Goal: Find specific page/section

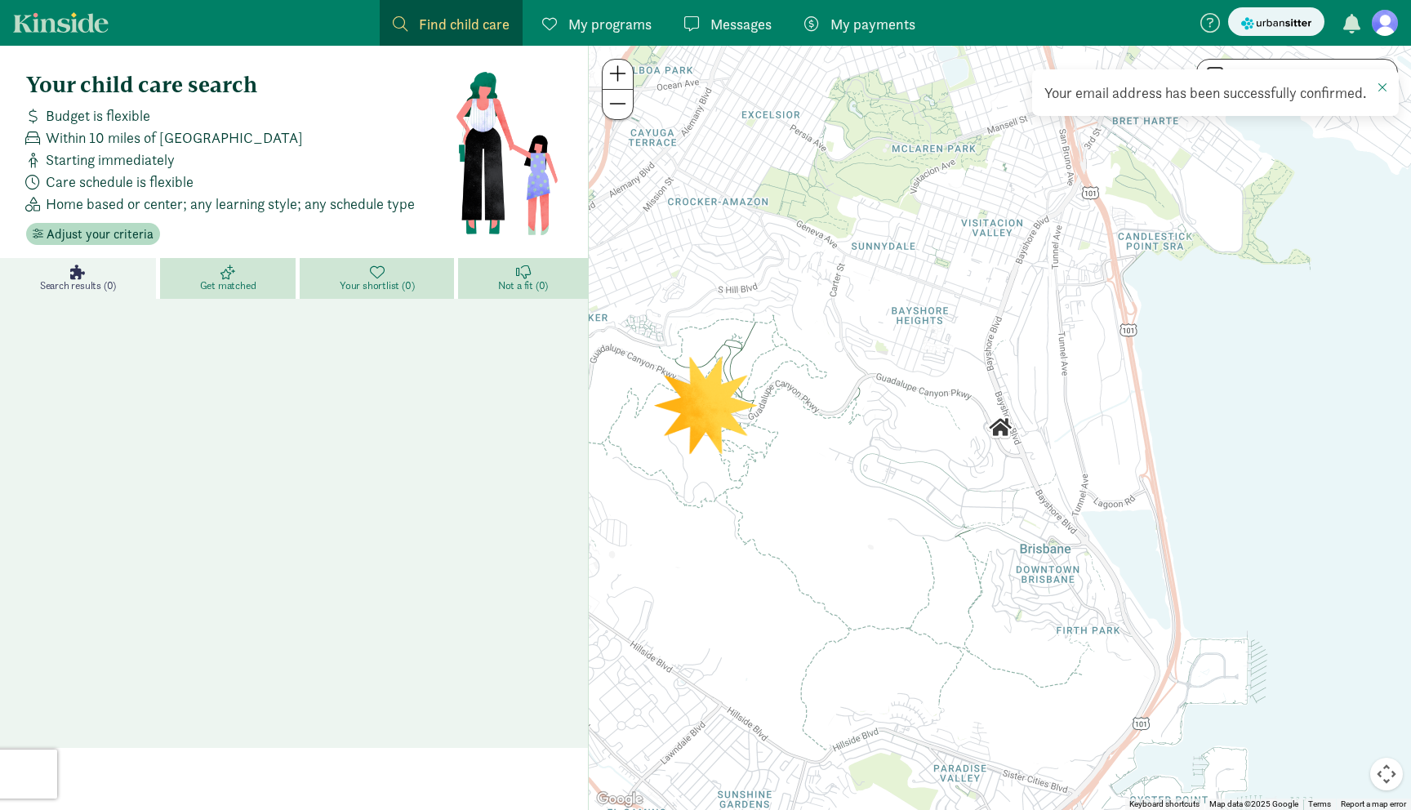
click at [714, 399] on div at bounding box center [1000, 428] width 823 height 765
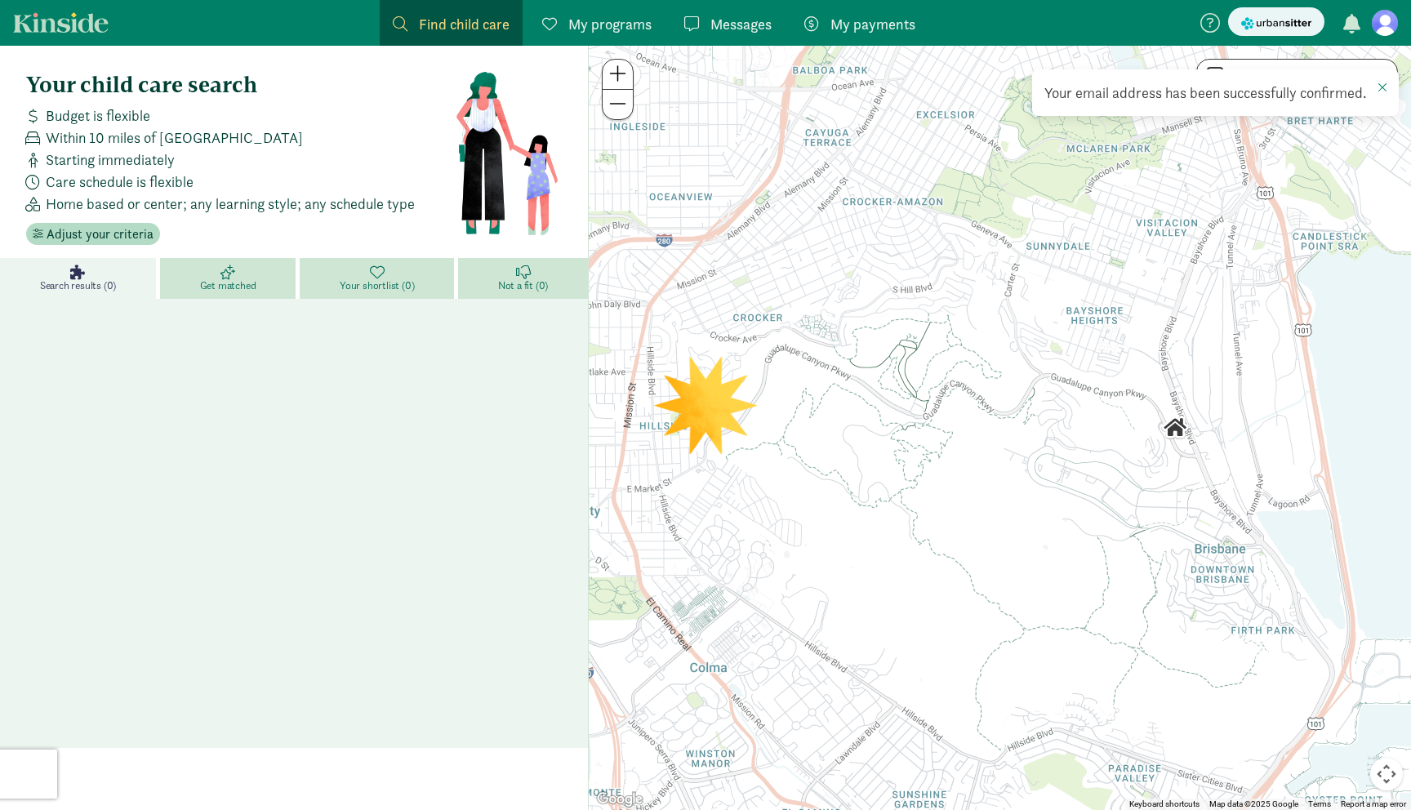
drag, startPoint x: 698, startPoint y: 415, endPoint x: 876, endPoint y: 415, distance: 178.1
click at [876, 415] on div at bounding box center [1000, 428] width 823 height 765
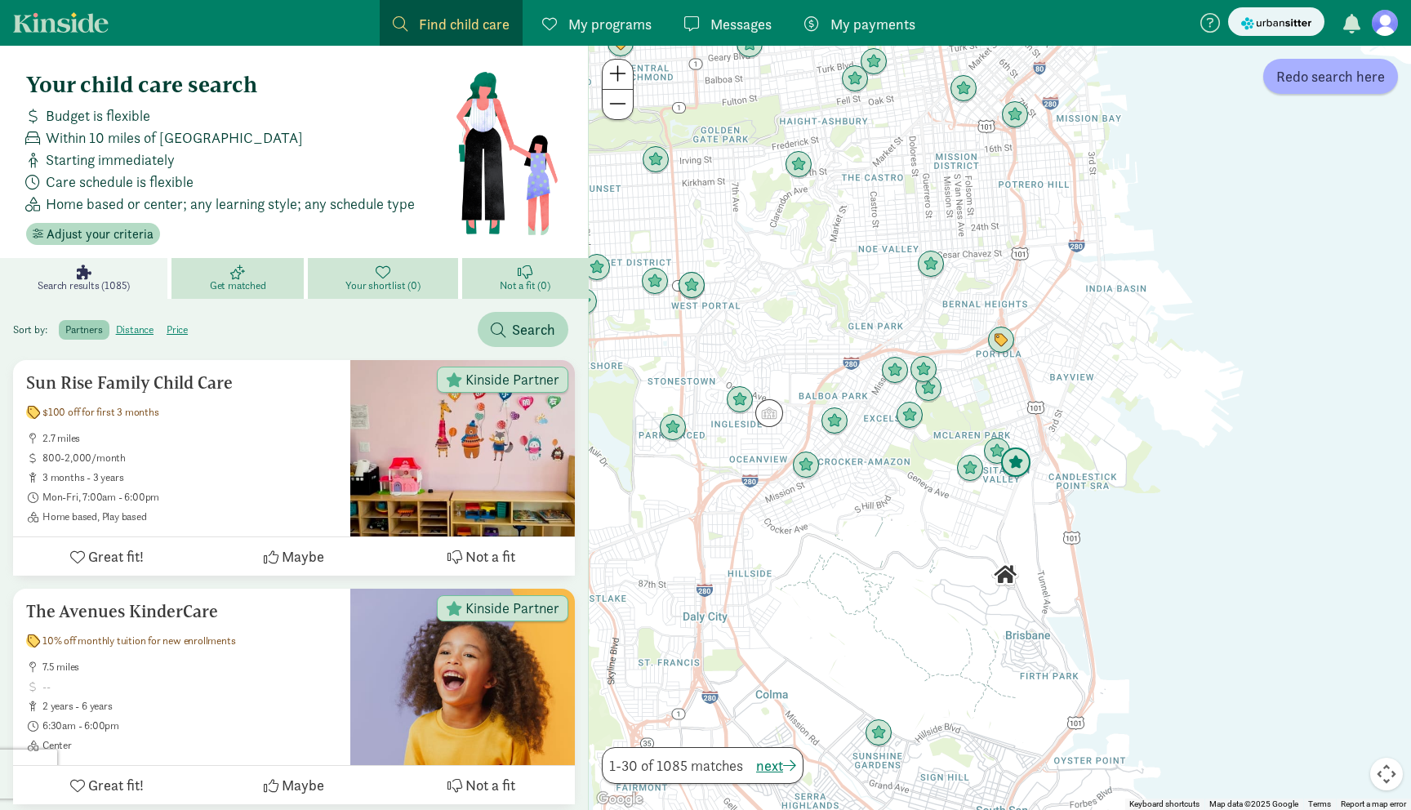
click at [1001, 452] on img "Click to see details" at bounding box center [1016, 463] width 31 height 31
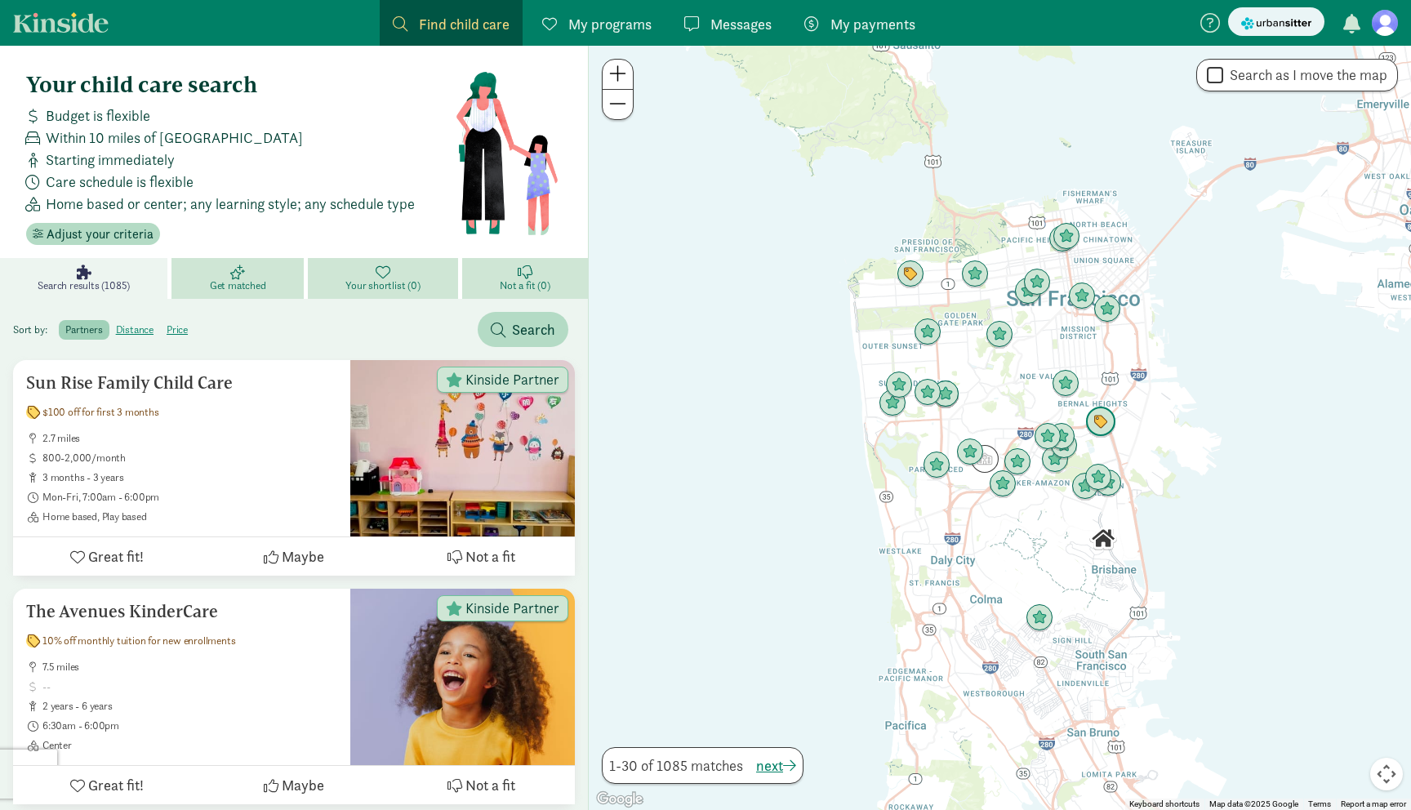
click at [1107, 425] on img "Click to see details" at bounding box center [1101, 422] width 31 height 31
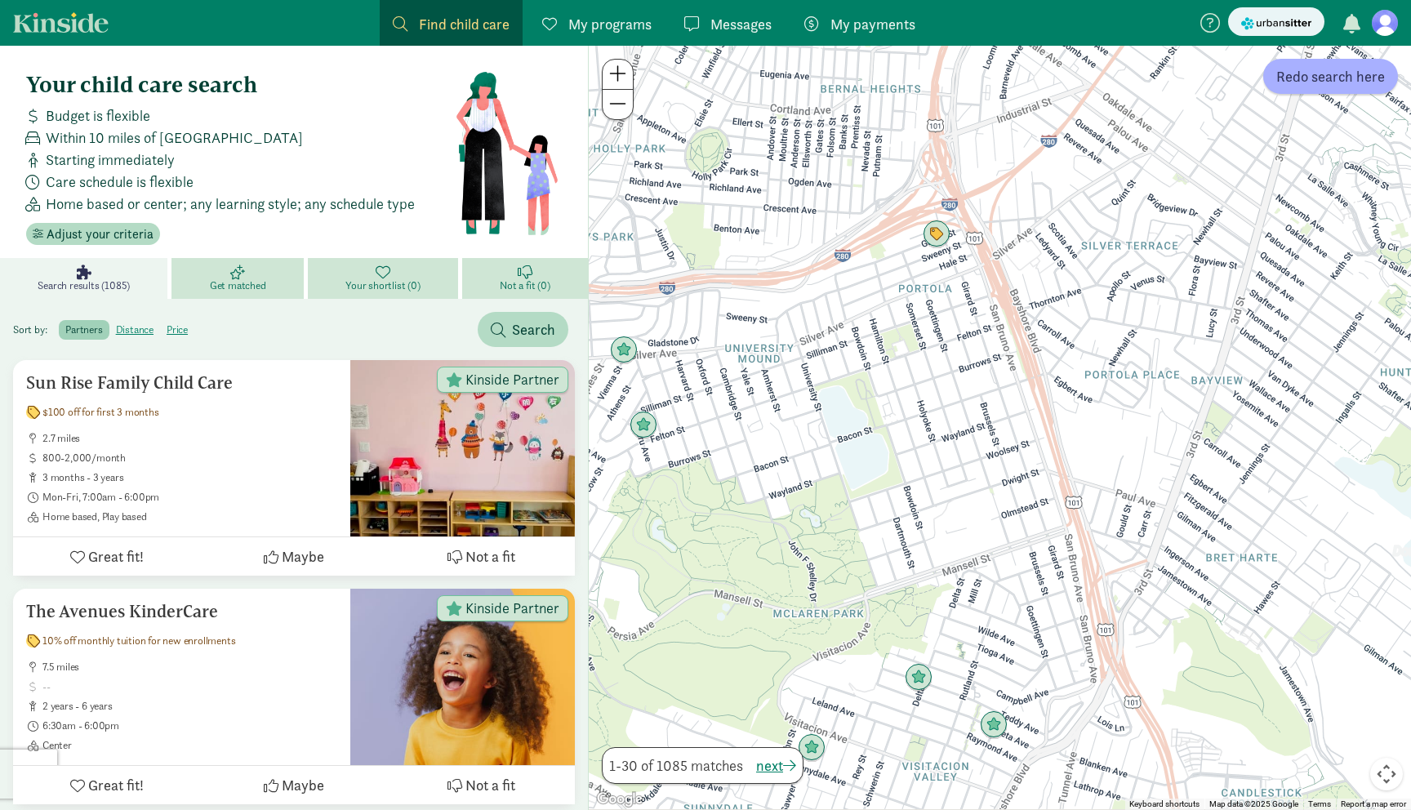
drag, startPoint x: 1120, startPoint y: 533, endPoint x: 1096, endPoint y: 306, distance: 228.3
click at [1097, 308] on div at bounding box center [1000, 428] width 823 height 765
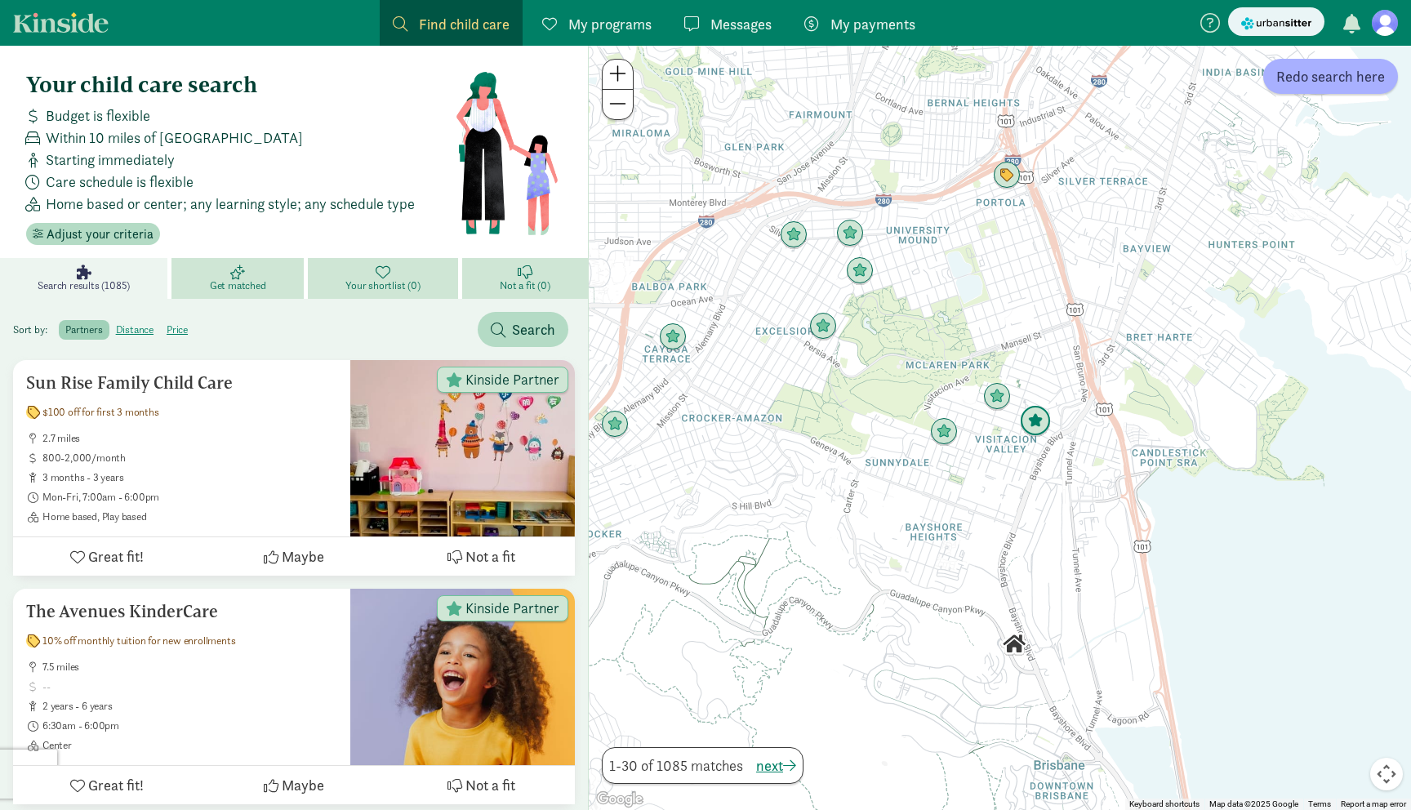
click at [1033, 419] on img "Click to see details" at bounding box center [1035, 421] width 31 height 31
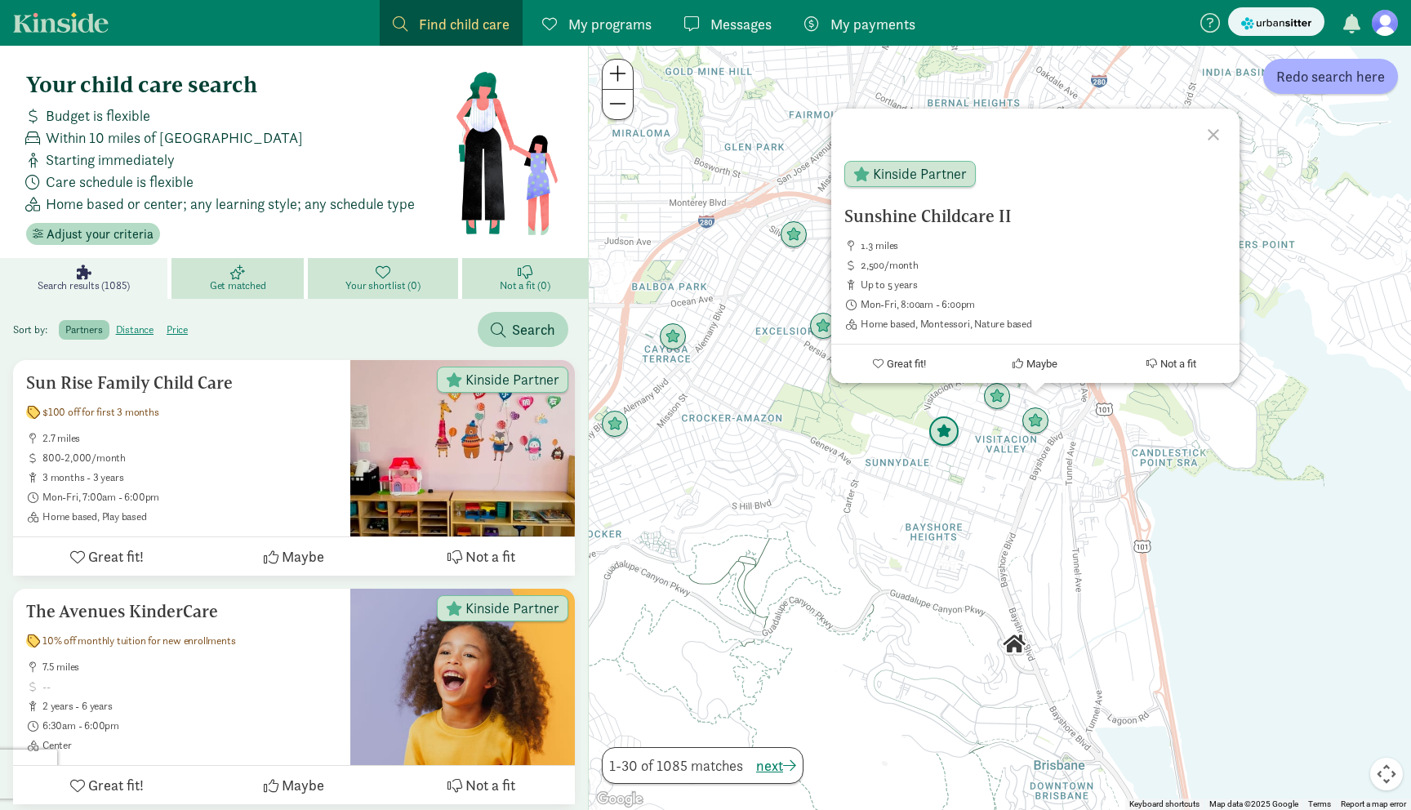
click at [953, 439] on img "Click to see details" at bounding box center [944, 432] width 31 height 31
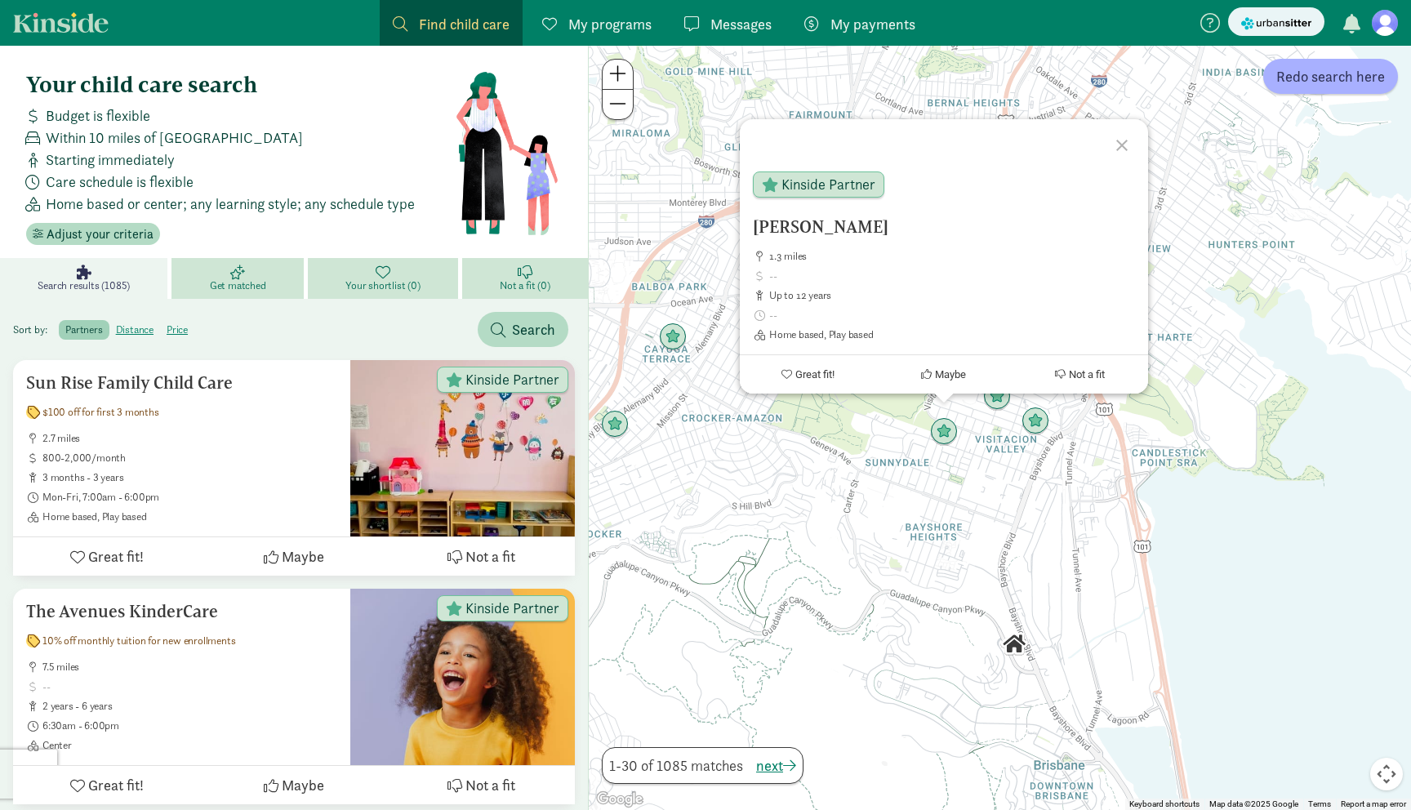
click at [1003, 458] on div "To navigate, press the arrow keys. [PERSON_NAME] 1.3 miles up to 12 years Home …" at bounding box center [1000, 428] width 823 height 765
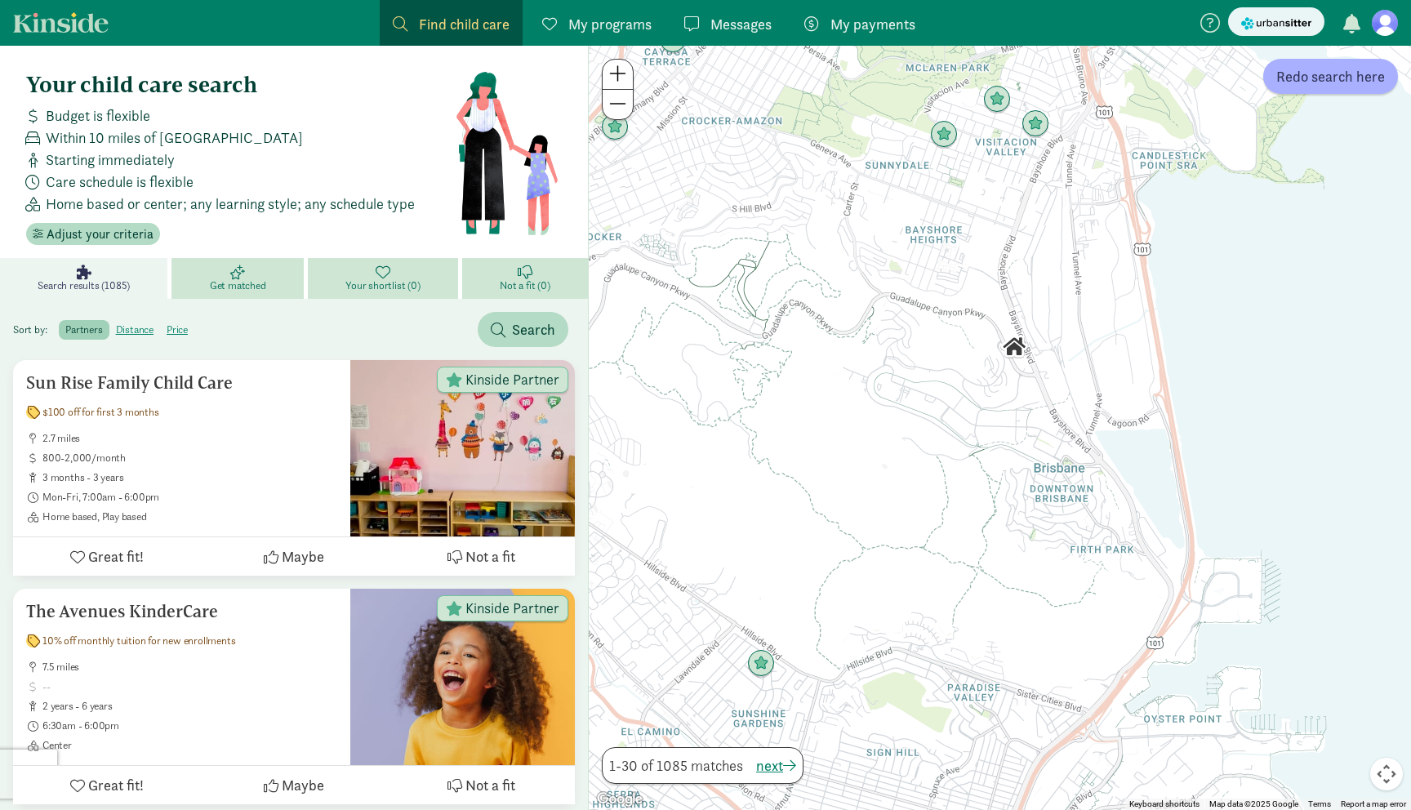
drag, startPoint x: 1027, startPoint y: 637, endPoint x: 1027, endPoint y: 336, distance: 301.4
click at [1027, 336] on img "Click to see details" at bounding box center [1015, 347] width 28 height 28
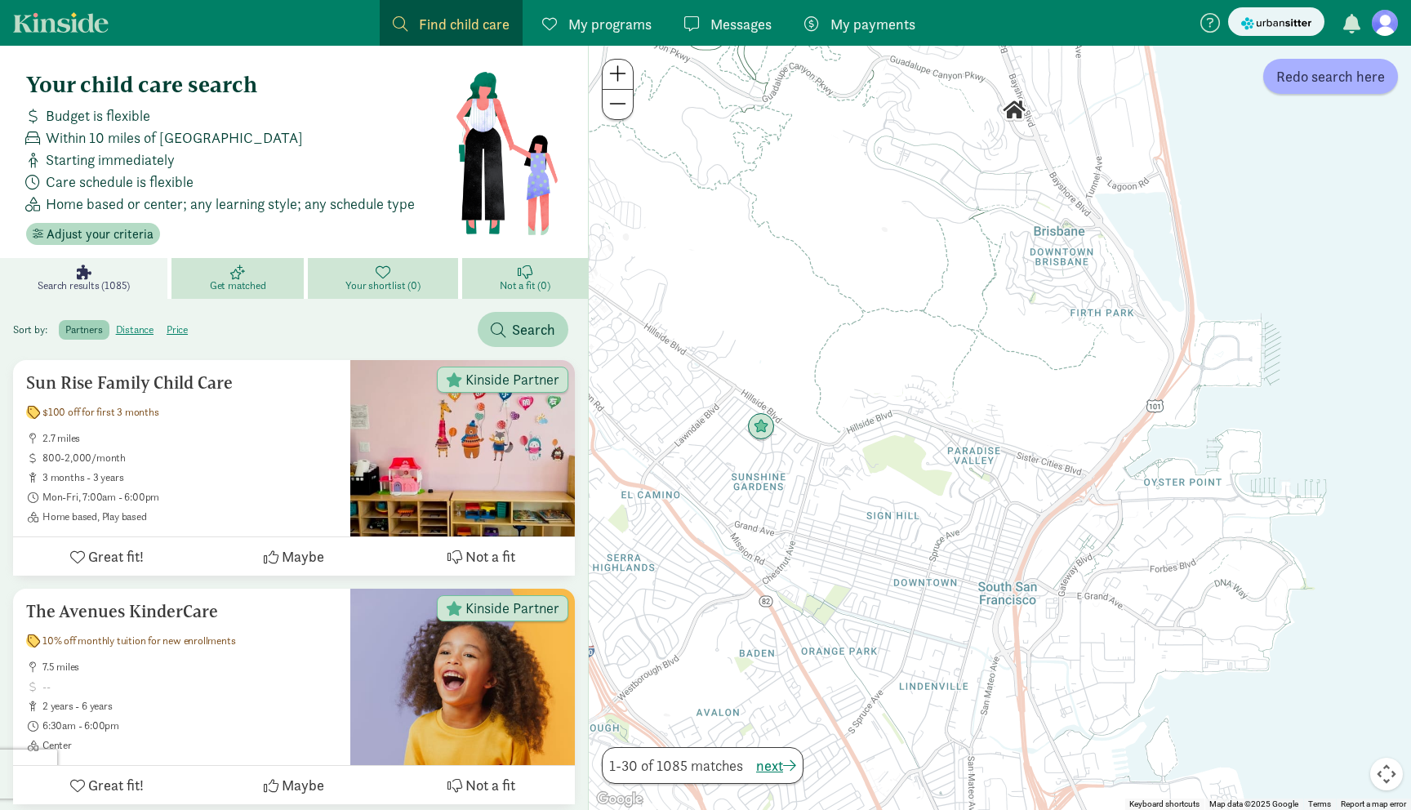
drag, startPoint x: 1029, startPoint y: 565, endPoint x: 1030, endPoint y: 328, distance: 236.9
click at [1030, 328] on div at bounding box center [1000, 428] width 823 height 765
click at [1288, 91] on button "Redo search here" at bounding box center [1331, 76] width 135 height 35
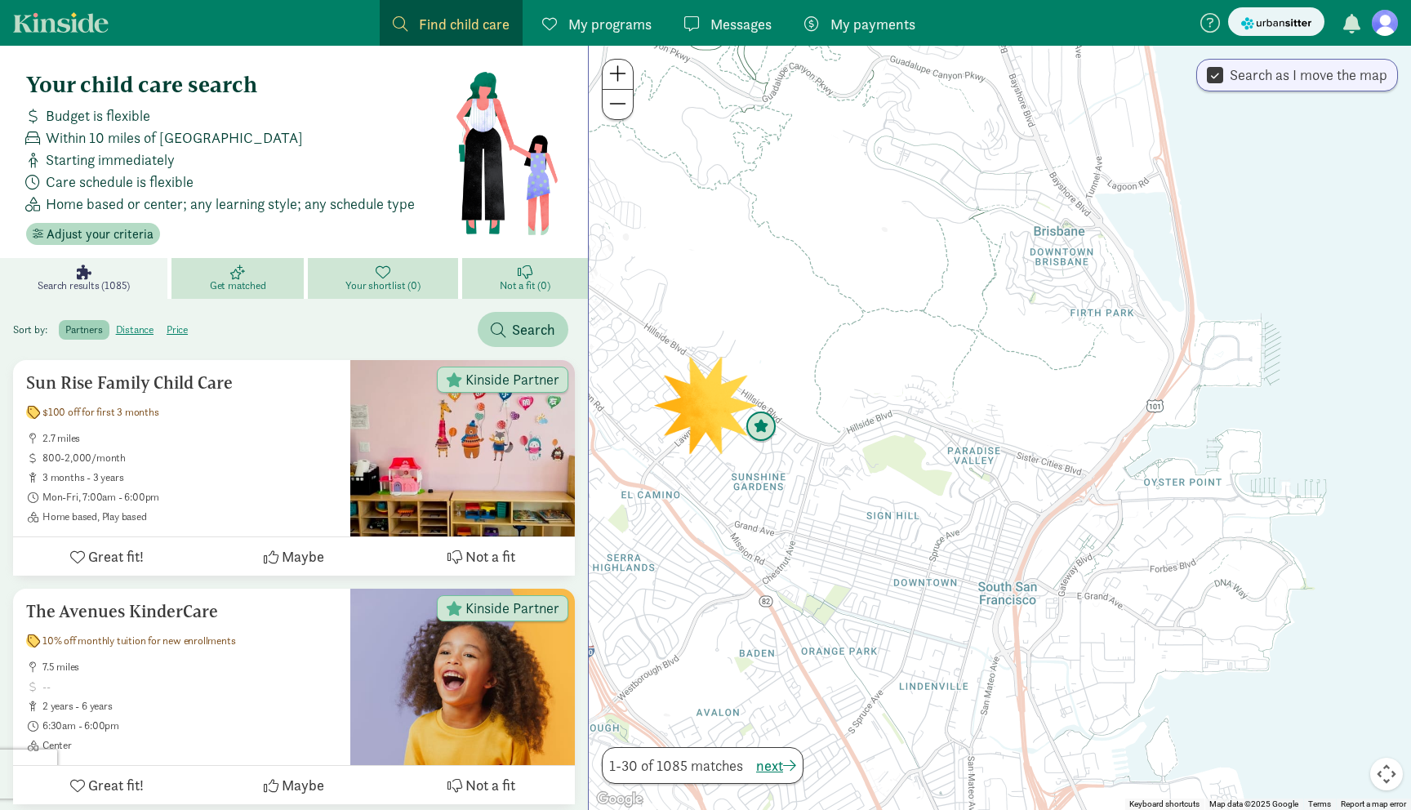
click at [770, 431] on img "Click to see details" at bounding box center [761, 427] width 31 height 31
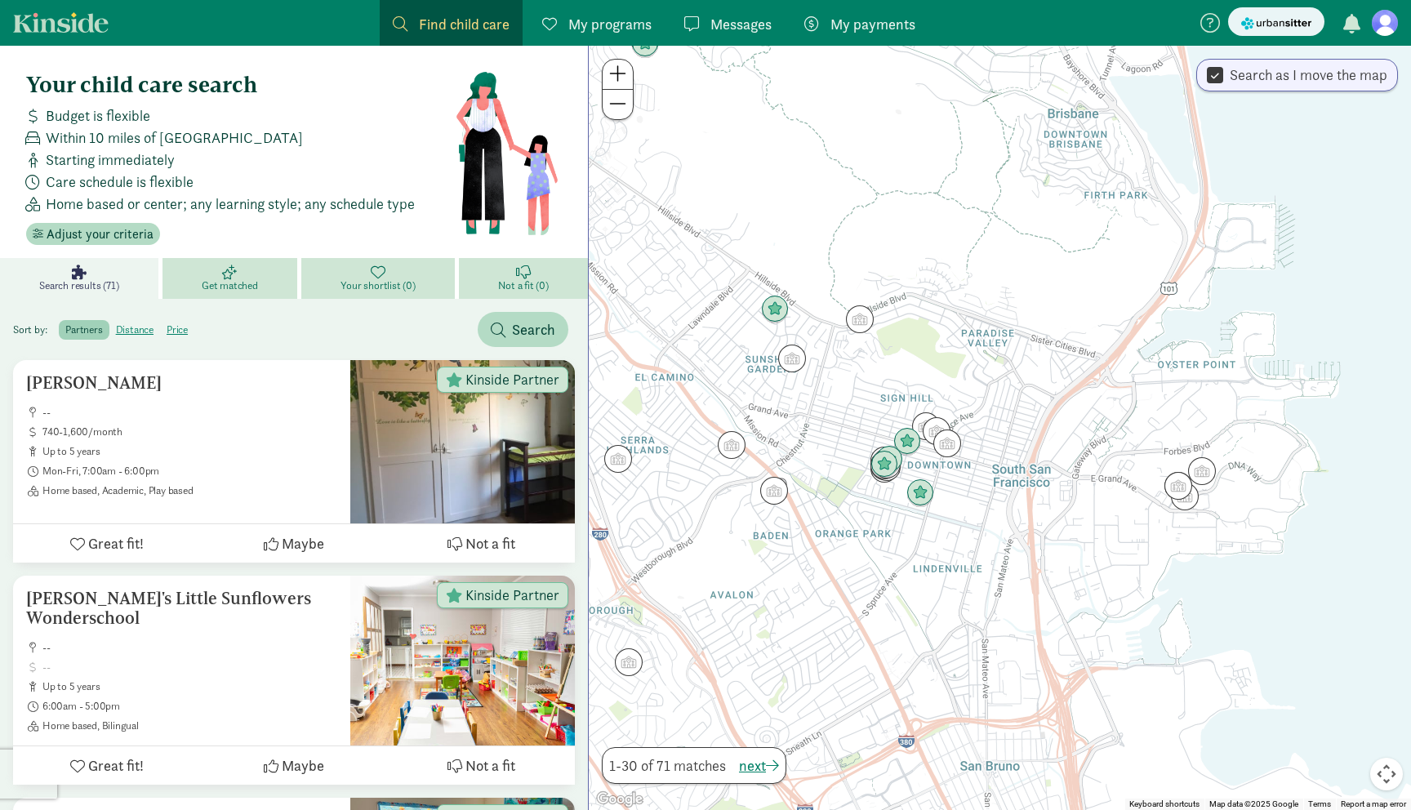
drag, startPoint x: 1112, startPoint y: 553, endPoint x: 1042, endPoint y: 430, distance: 141.9
click at [1042, 430] on div "To navigate, press the arrow keys." at bounding box center [1000, 428] width 823 height 765
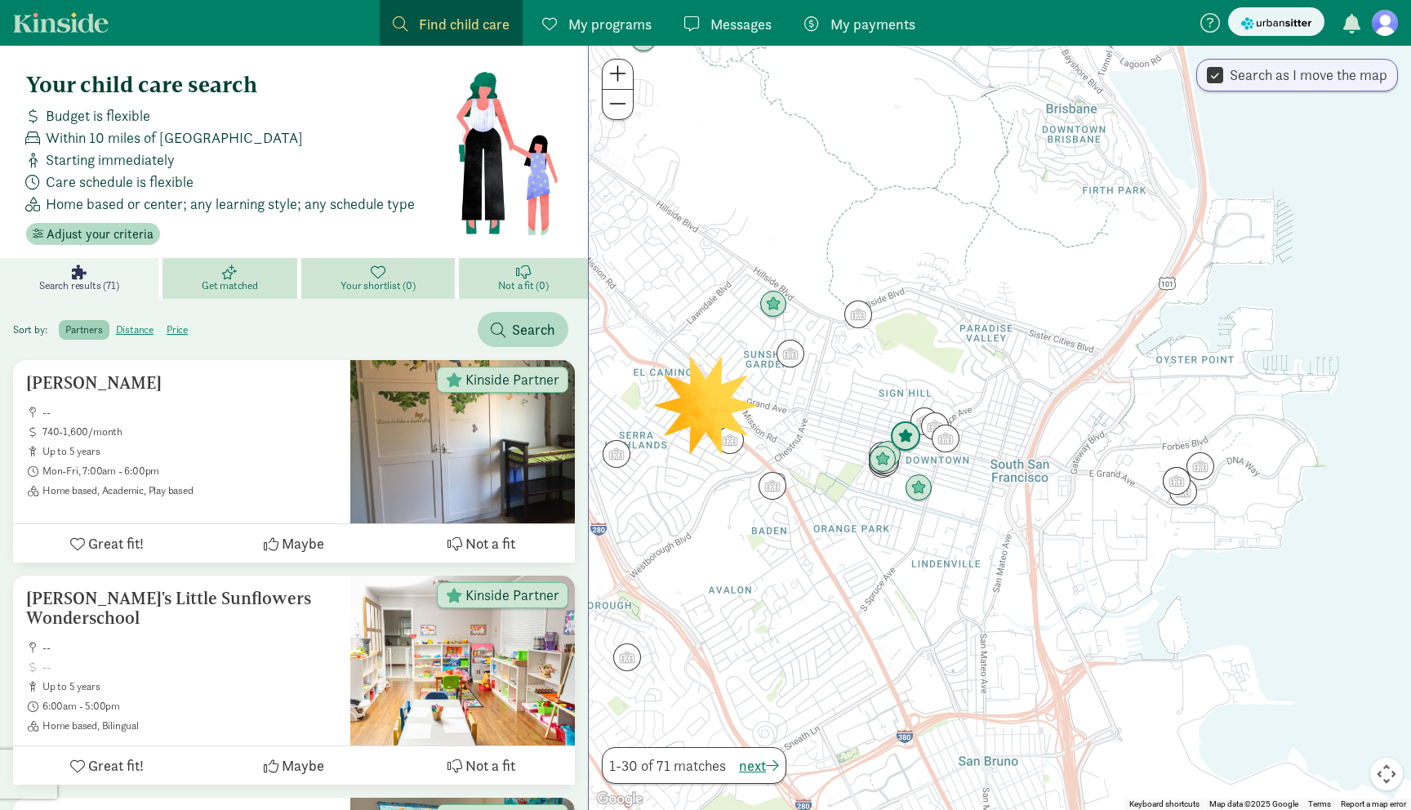
click at [900, 436] on img "Click to see details" at bounding box center [905, 436] width 31 height 31
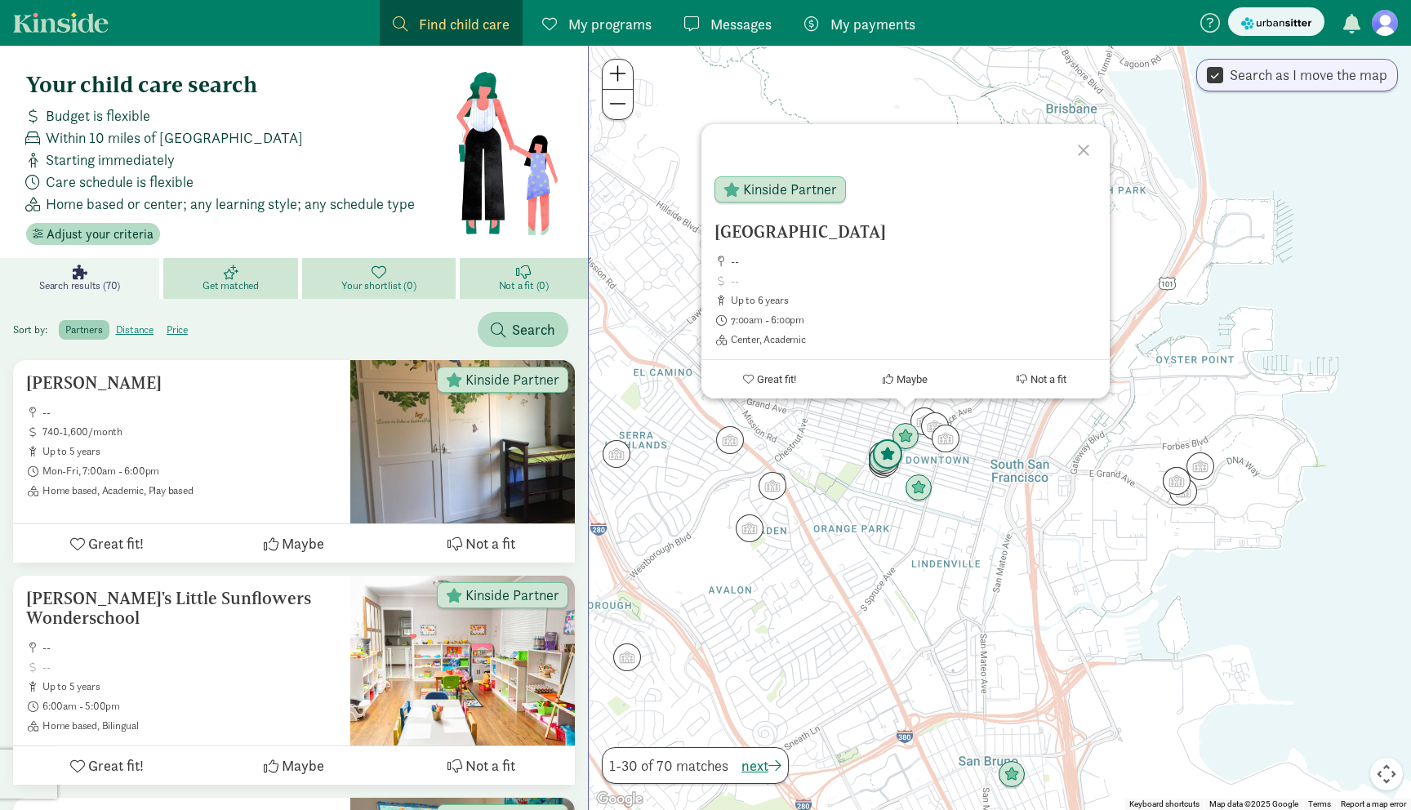
click at [886, 454] on img "Click to see details" at bounding box center [887, 454] width 31 height 31
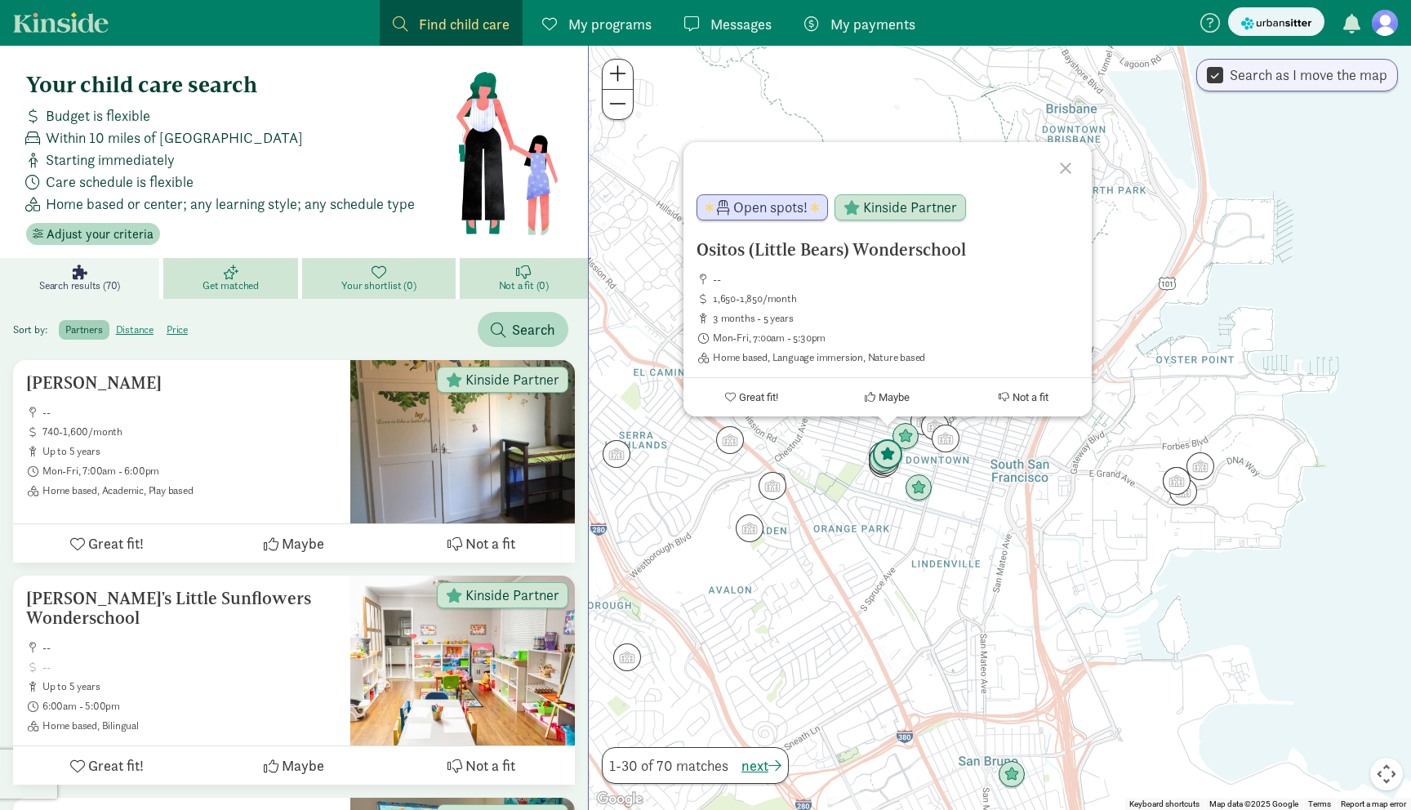
click at [883, 465] on img "Click to see details" at bounding box center [887, 454] width 31 height 31
click at [913, 492] on img "Click to see details" at bounding box center [918, 488] width 31 height 31
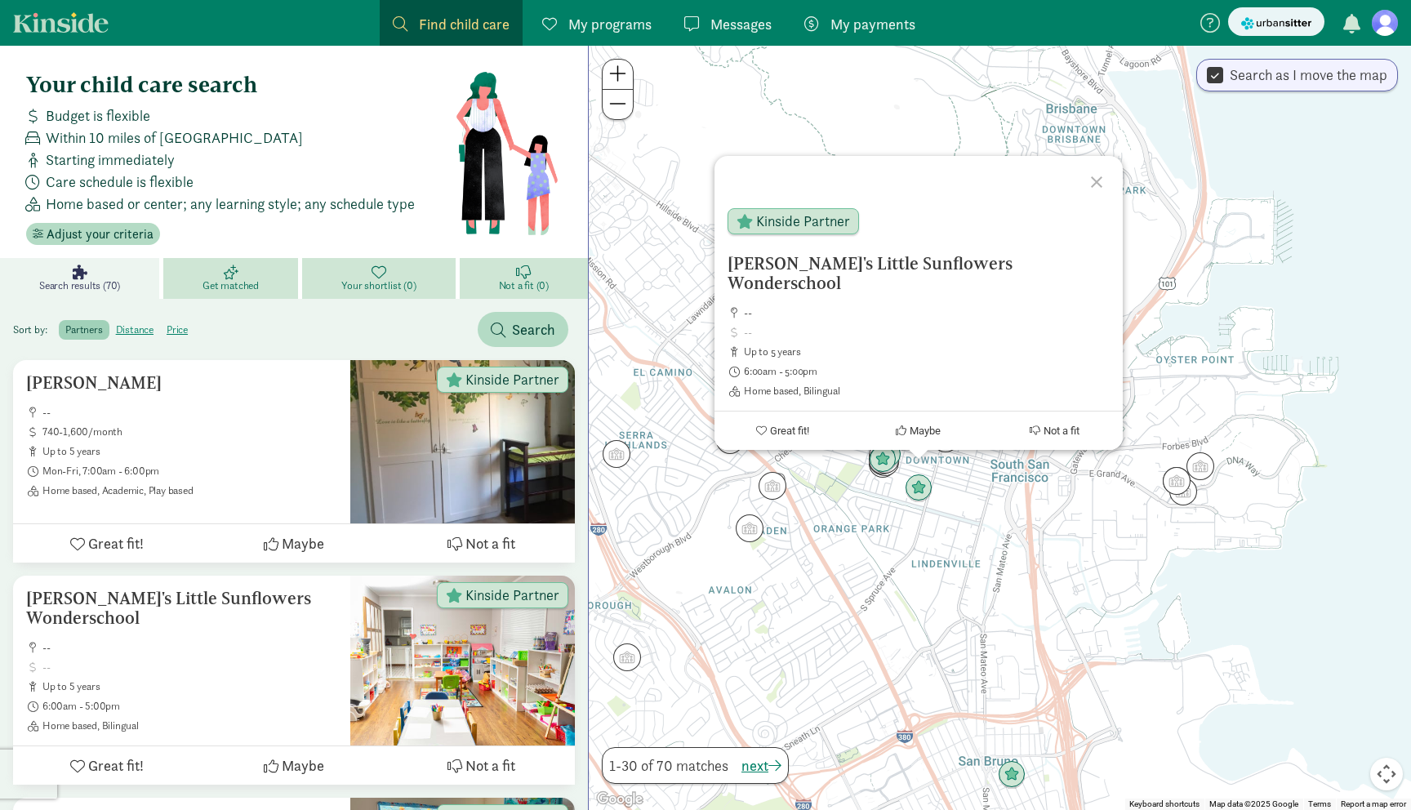
click at [922, 559] on div "To navigate, press the arrow keys. [PERSON_NAME]'s Little Sunflowers Wonderscho…" at bounding box center [1000, 428] width 823 height 765
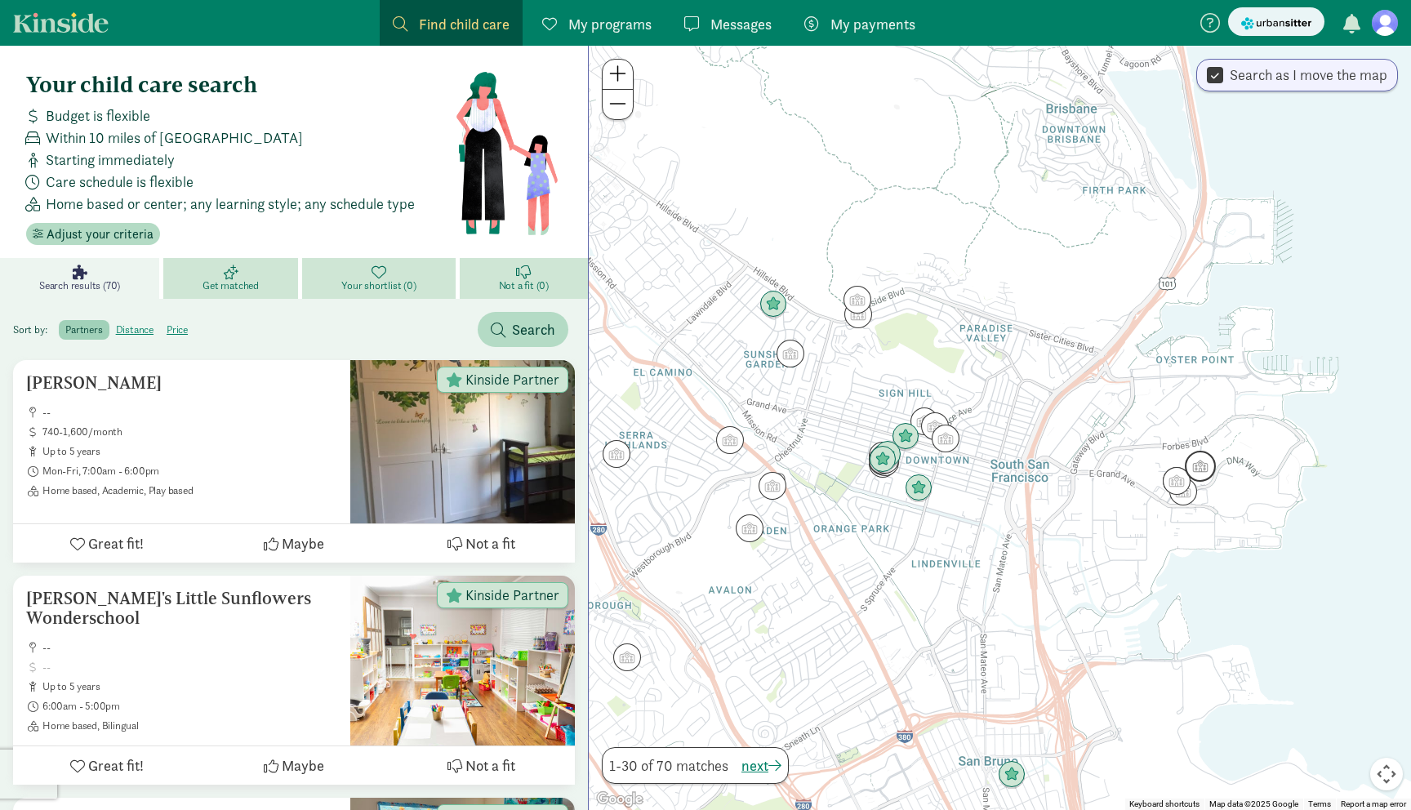
click at [1201, 472] on img "Click to see details" at bounding box center [1200, 466] width 31 height 31
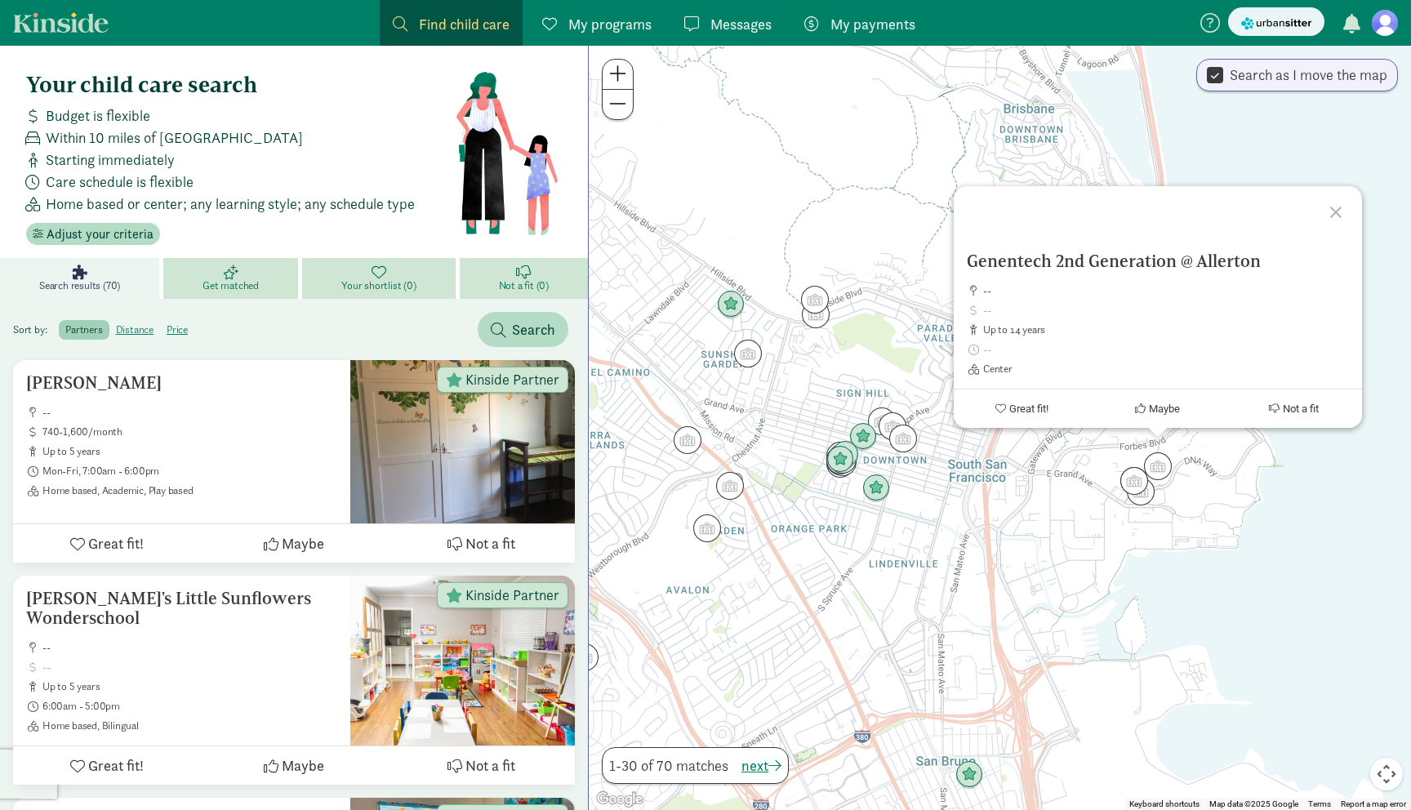
click at [1068, 530] on div "Genentech 2nd Generation @ Allerton -- up to 14 years Center Great fit! Maybe N…" at bounding box center [1000, 428] width 823 height 765
